Goal: Task Accomplishment & Management: Use online tool/utility

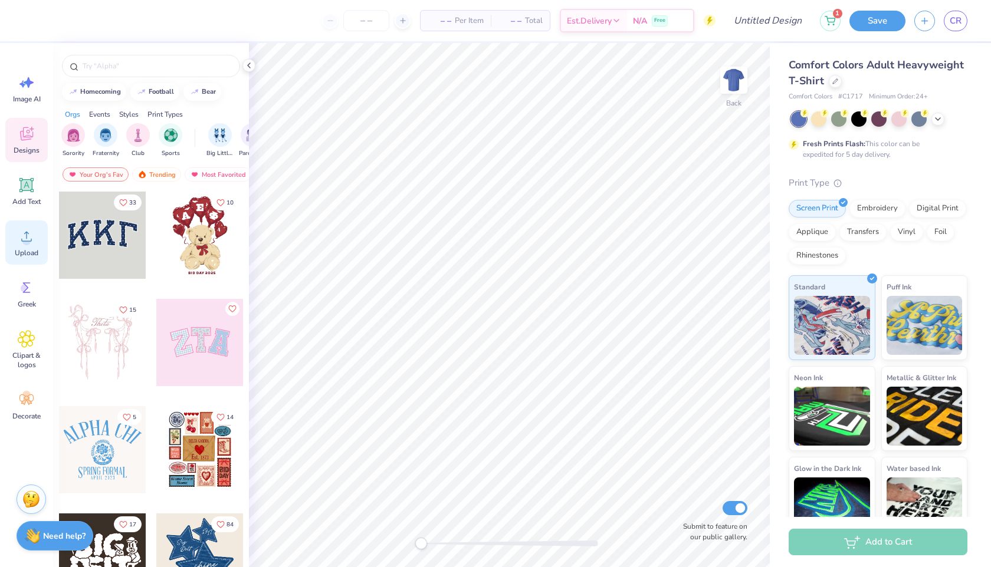
click at [24, 230] on icon at bounding box center [27, 237] width 18 height 18
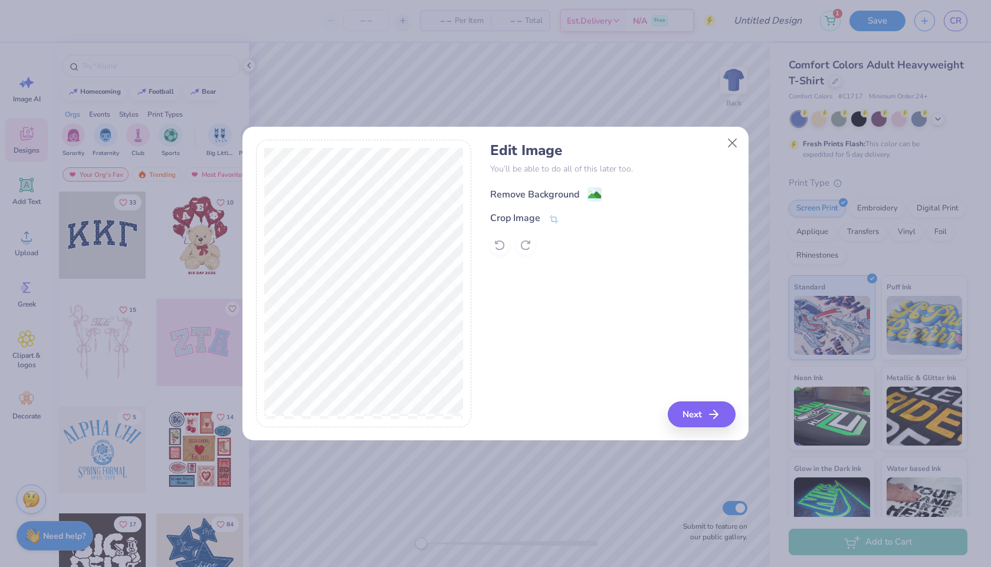
click at [561, 197] on div "Remove Background" at bounding box center [534, 195] width 89 height 14
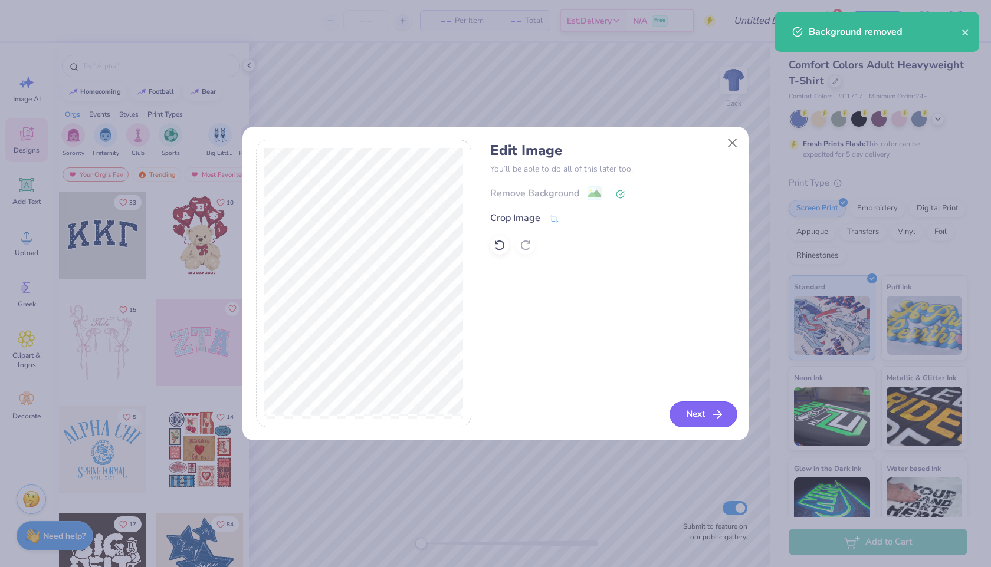
click at [695, 422] on button "Next" at bounding box center [703, 415] width 68 height 26
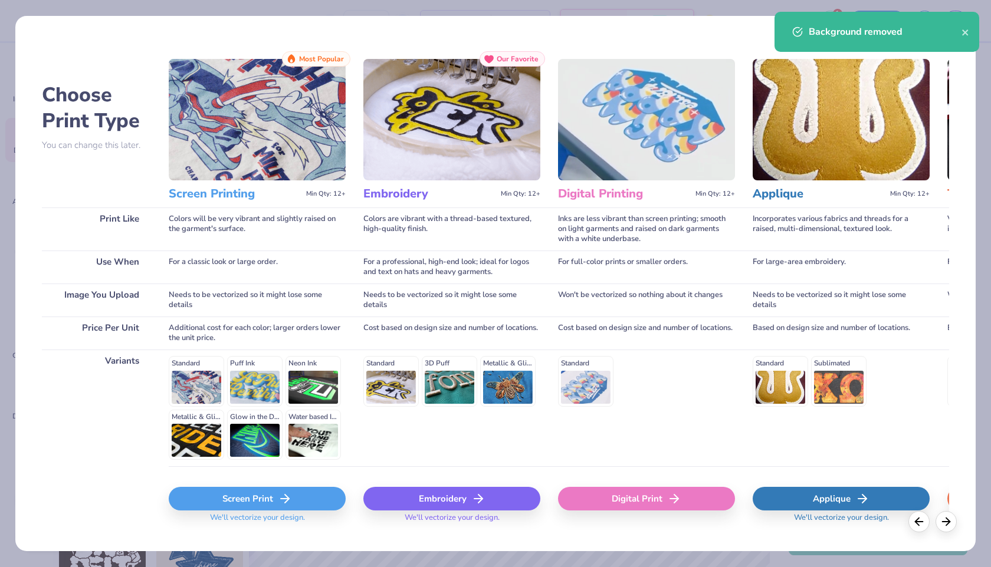
click at [307, 498] on div "Screen Print" at bounding box center [257, 499] width 177 height 24
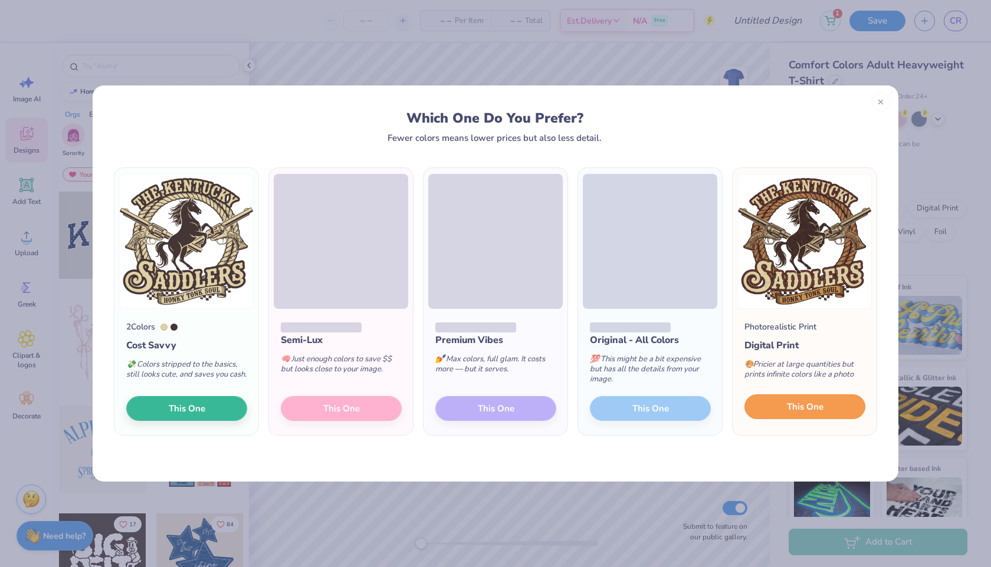
click at [804, 408] on span "This One" at bounding box center [805, 407] width 37 height 14
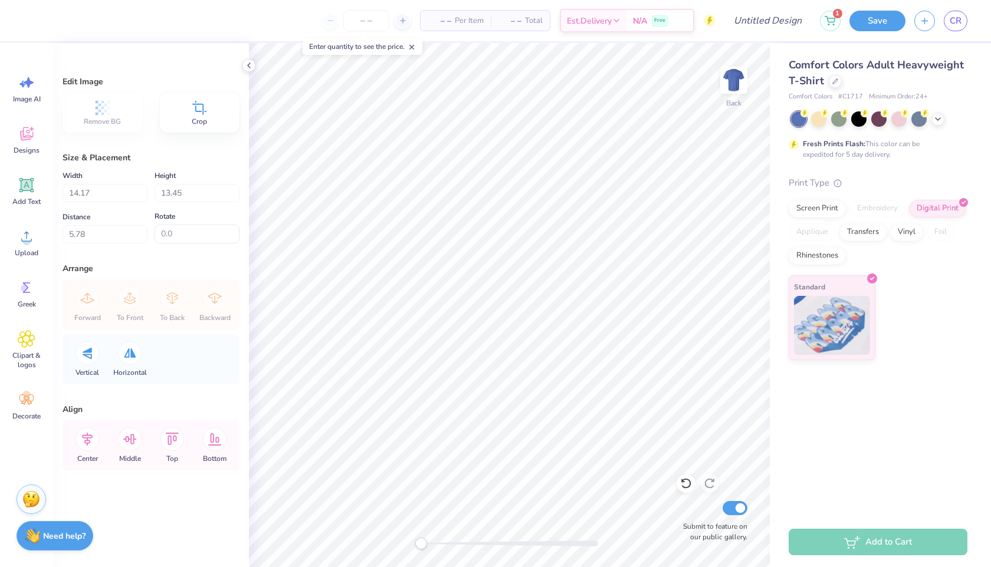
type input "0.50"
type input "7.95"
type input "7.54"
type input "10.88"
type input "10.33"
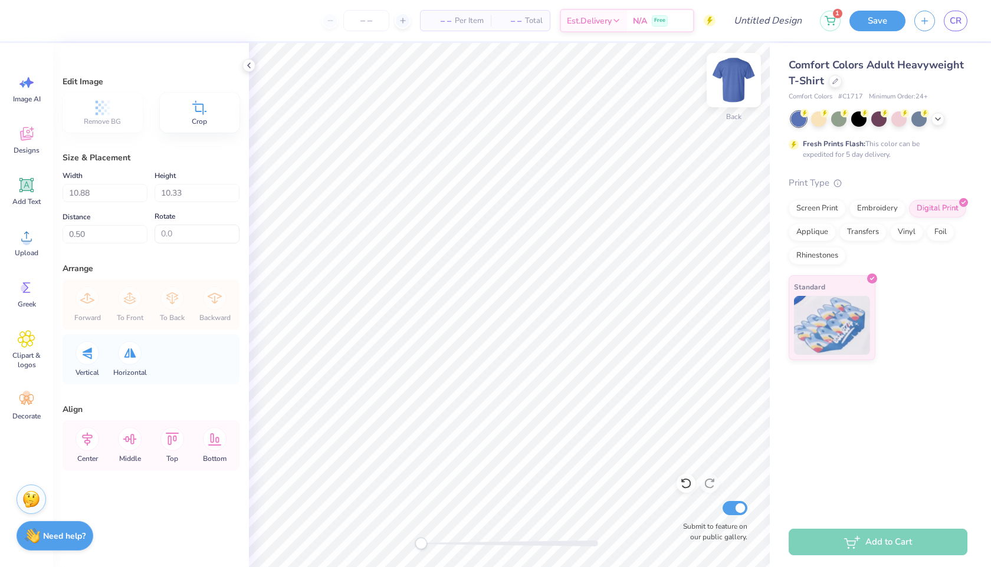
click at [734, 80] on img at bounding box center [733, 80] width 47 height 47
click at [26, 143] on div "Designs" at bounding box center [26, 140] width 42 height 44
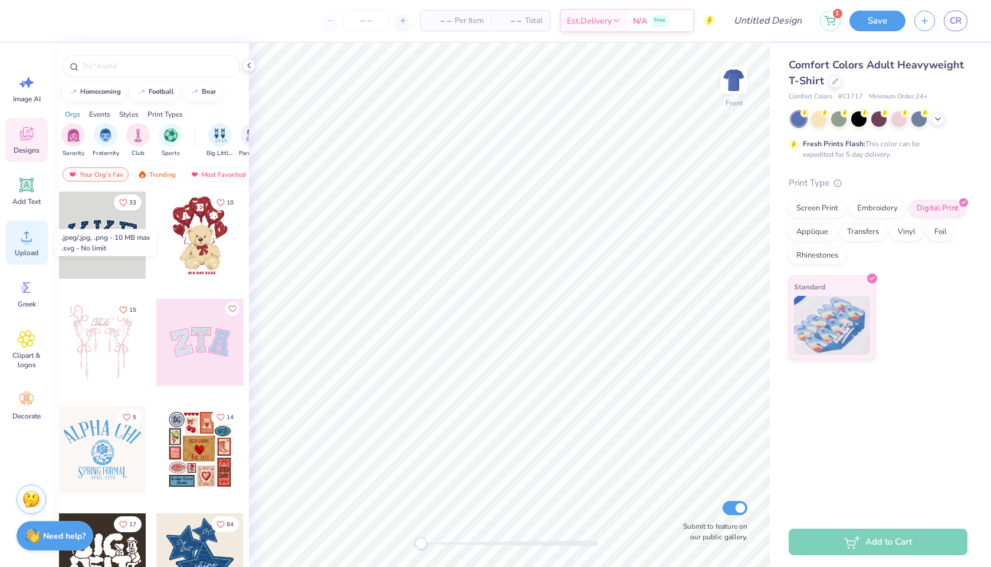
click at [26, 245] on div "Upload" at bounding box center [26, 243] width 42 height 44
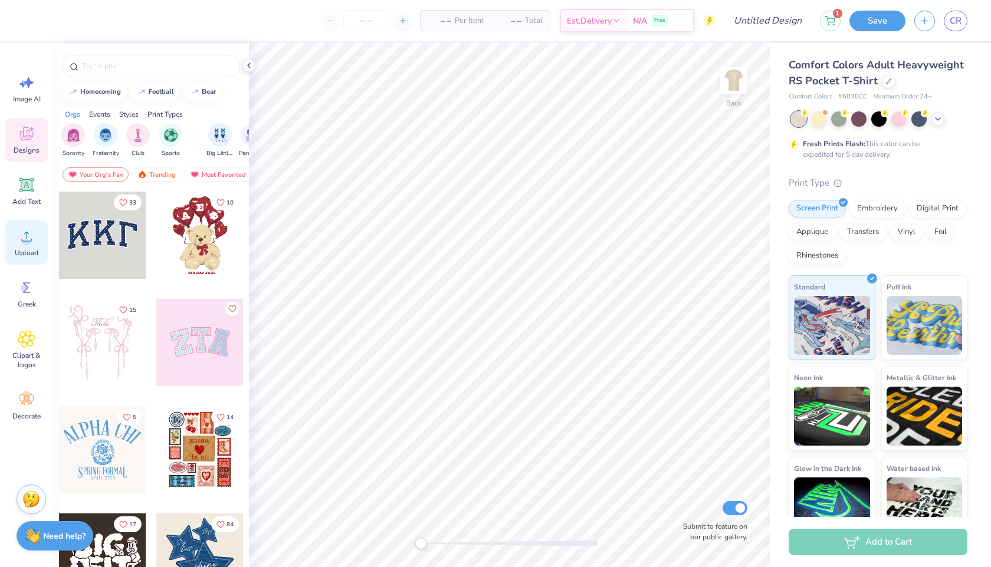
click at [27, 231] on icon at bounding box center [27, 237] width 18 height 18
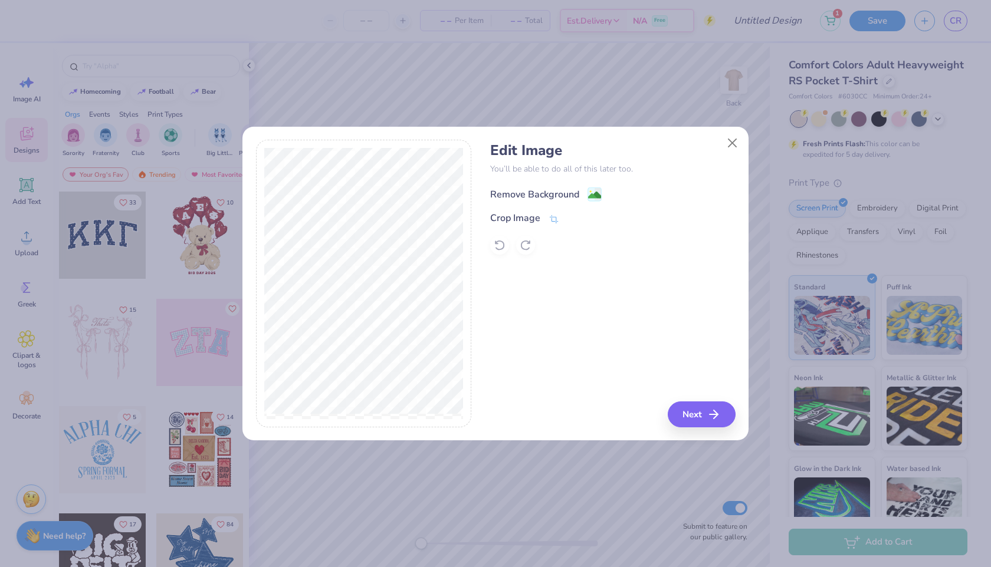
click at [586, 186] on div "Remove Background" at bounding box center [612, 193] width 245 height 15
click at [557, 195] on div "Remove Background" at bounding box center [534, 195] width 89 height 14
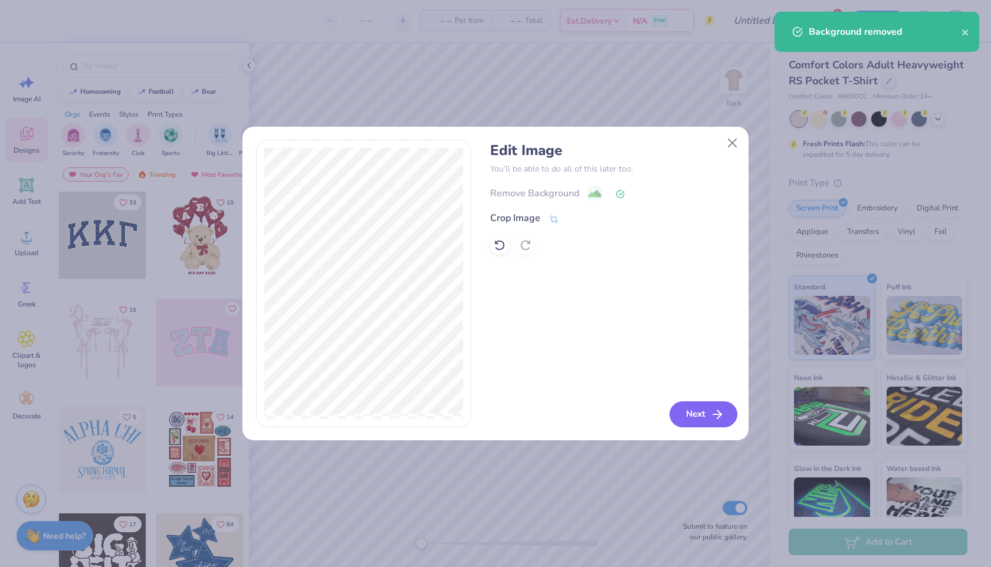
click at [697, 416] on button "Next" at bounding box center [703, 415] width 68 height 26
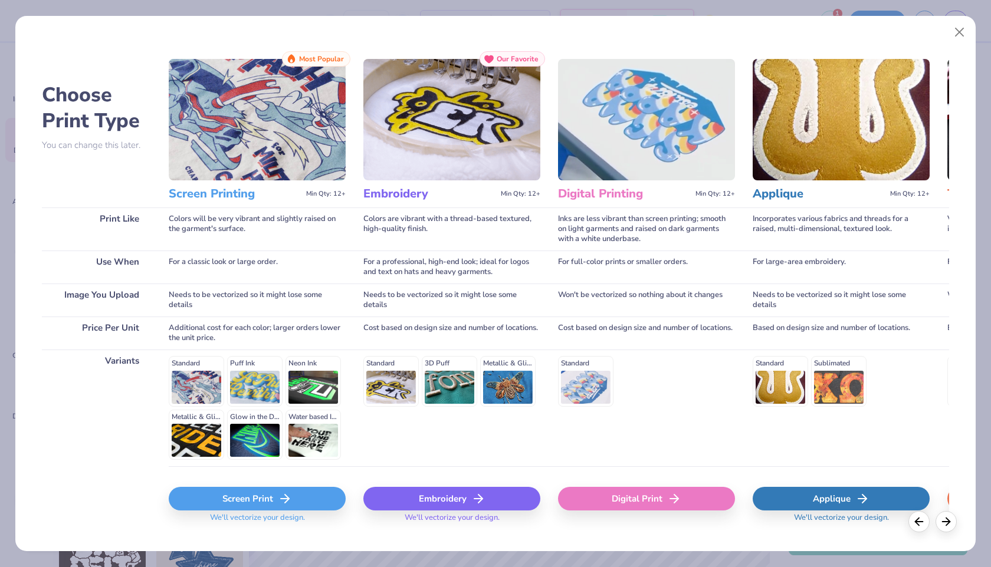
click at [238, 500] on div "Screen Print" at bounding box center [257, 499] width 177 height 24
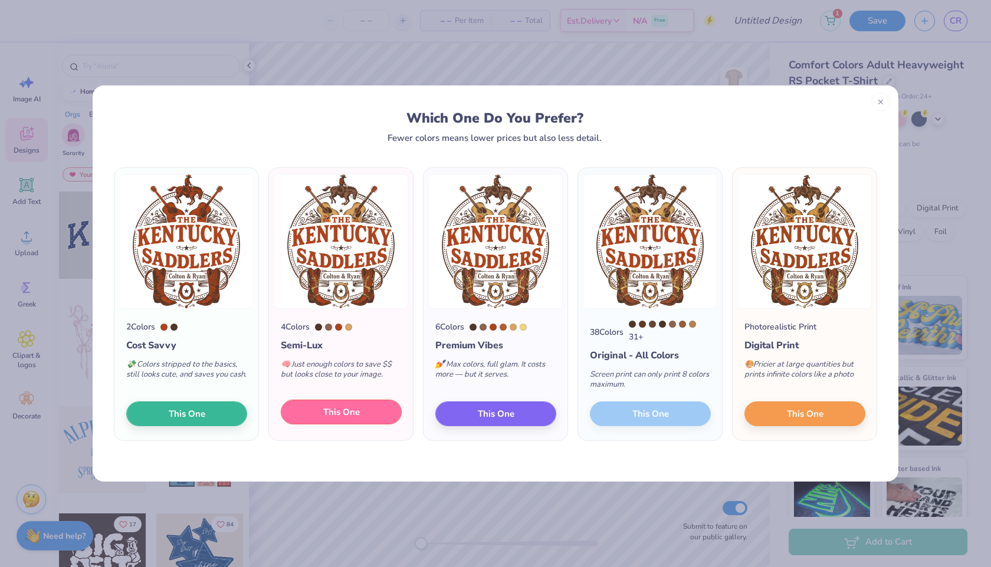
click at [347, 421] on button "This One" at bounding box center [341, 412] width 121 height 25
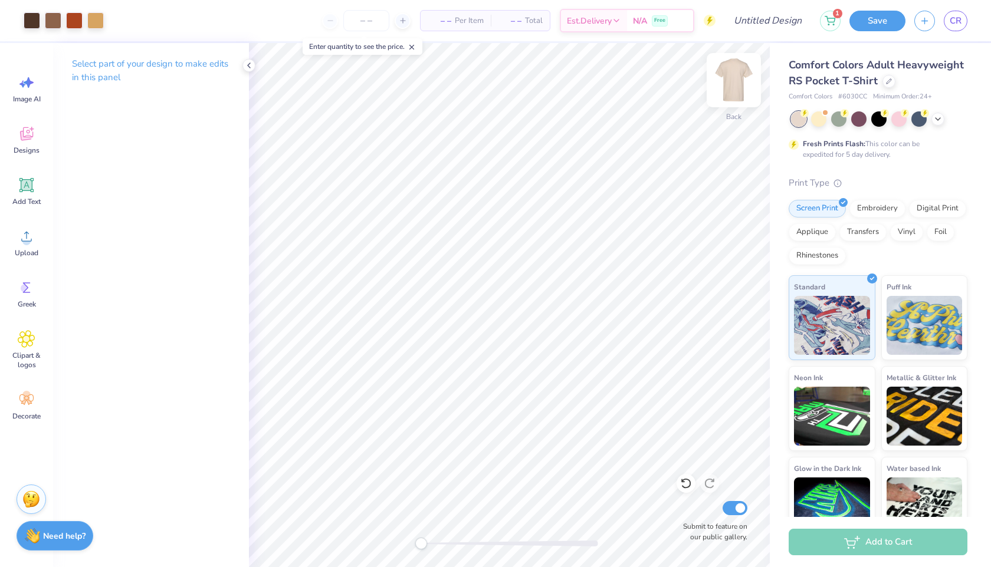
click at [734, 85] on img at bounding box center [733, 80] width 47 height 47
click at [27, 239] on circle at bounding box center [26, 241] width 8 height 8
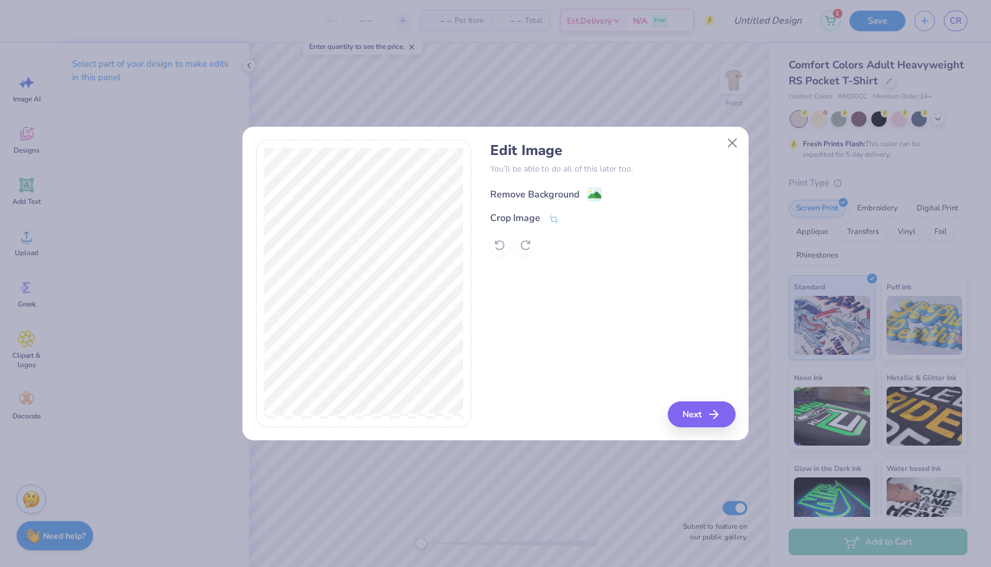
click at [543, 192] on div "Remove Background" at bounding box center [534, 195] width 89 height 14
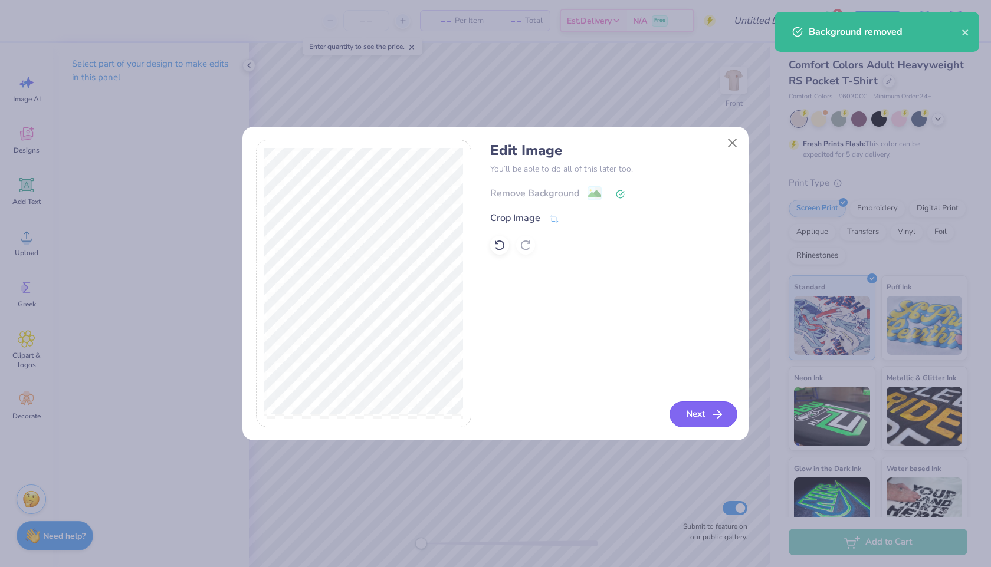
click at [713, 415] on icon "button" at bounding box center [717, 415] width 14 height 14
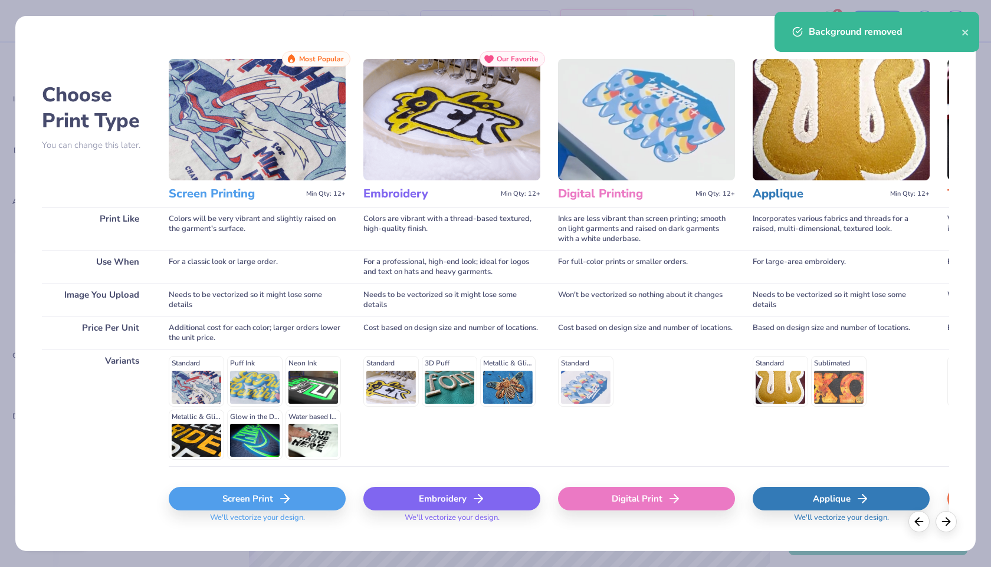
click at [239, 502] on div "Screen Print" at bounding box center [257, 499] width 177 height 24
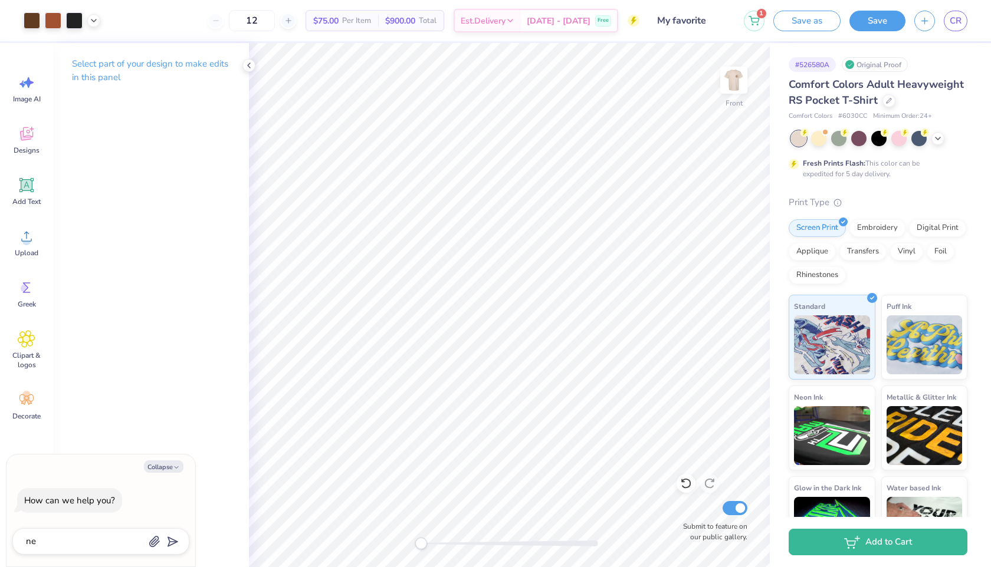
type textarea "nee"
type textarea "x"
